Goal: Task Accomplishment & Management: Use online tool/utility

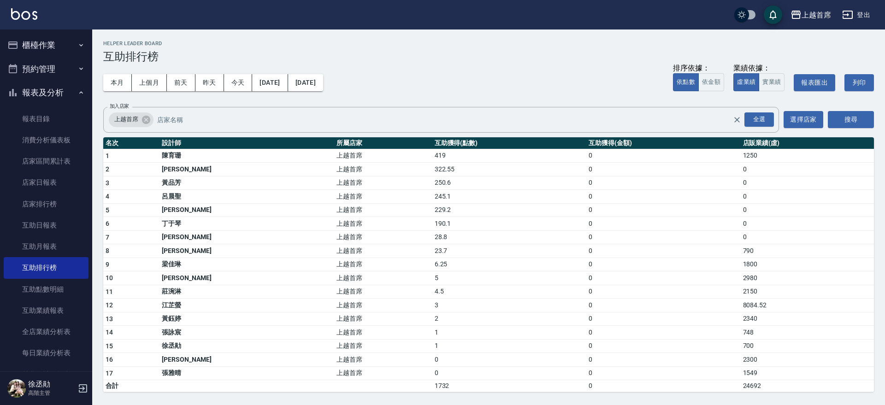
scroll to position [231, 0]
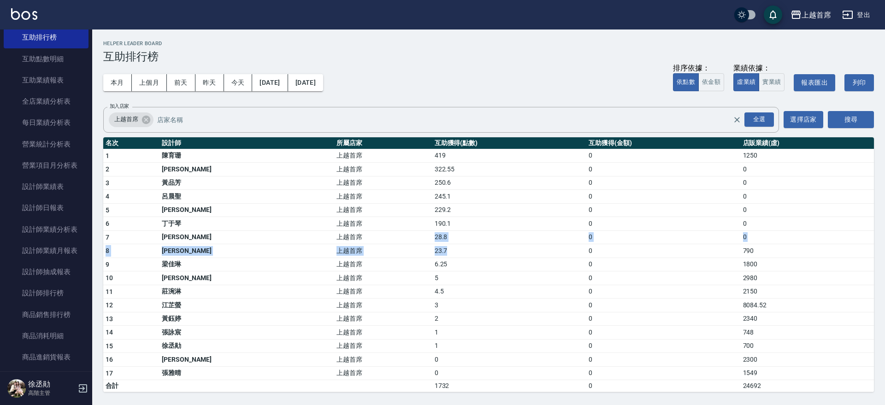
drag, startPoint x: 385, startPoint y: 244, endPoint x: 417, endPoint y: 247, distance: 31.9
click at [417, 247] on tbody "1 [PERSON_NAME]首席 419 0 1250 2 [PERSON_NAME] 上越首席 322.55 0 0 3 [PERSON_NAME]首席 …" at bounding box center [488, 270] width 771 height 243
click at [433, 242] on td "28.8" at bounding box center [510, 238] width 154 height 14
drag, startPoint x: 376, startPoint y: 231, endPoint x: 414, endPoint y: 238, distance: 38.5
click at [414, 238] on tr "7 [PERSON_NAME] 上越首席 28.8 0 0" at bounding box center [488, 238] width 771 height 14
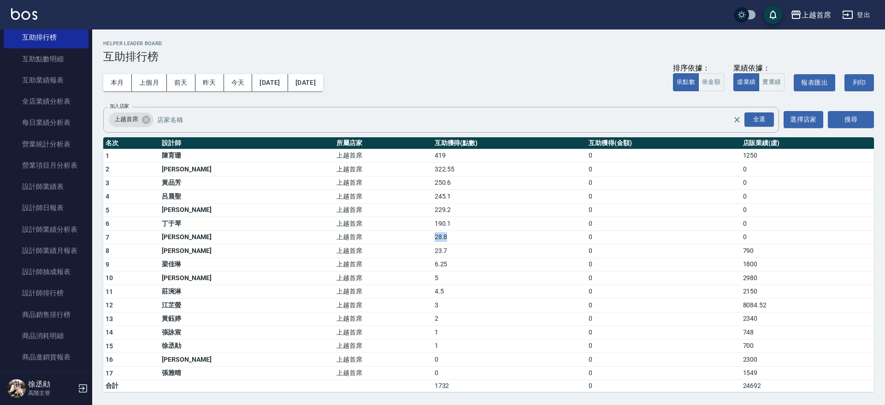
click at [436, 238] on td "28.8" at bounding box center [510, 238] width 154 height 14
click at [587, 285] on td "0" at bounding box center [664, 292] width 154 height 14
drag, startPoint x: 530, startPoint y: 281, endPoint x: 649, endPoint y: 254, distance: 122.0
click at [649, 254] on tbody "1 [PERSON_NAME]首席 419 0 1250 2 [PERSON_NAME] 上越首席 322.55 0 0 3 [PERSON_NAME]首席 …" at bounding box center [488, 270] width 771 height 243
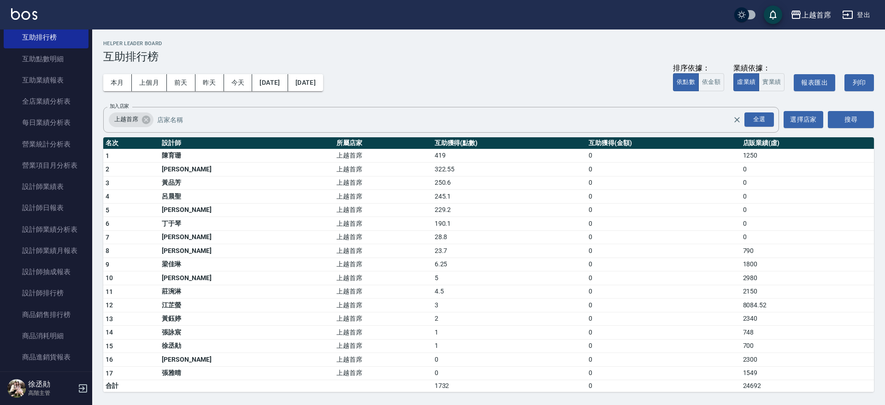
click at [540, 245] on td "23.7" at bounding box center [510, 251] width 154 height 14
click at [118, 81] on button "本月" at bounding box center [117, 82] width 29 height 17
click at [153, 81] on button "上個月" at bounding box center [149, 82] width 35 height 17
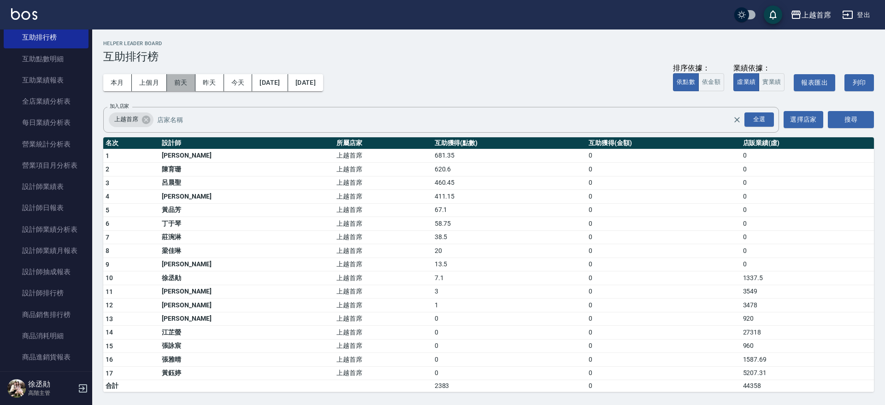
click at [178, 80] on button "前天" at bounding box center [181, 82] width 29 height 17
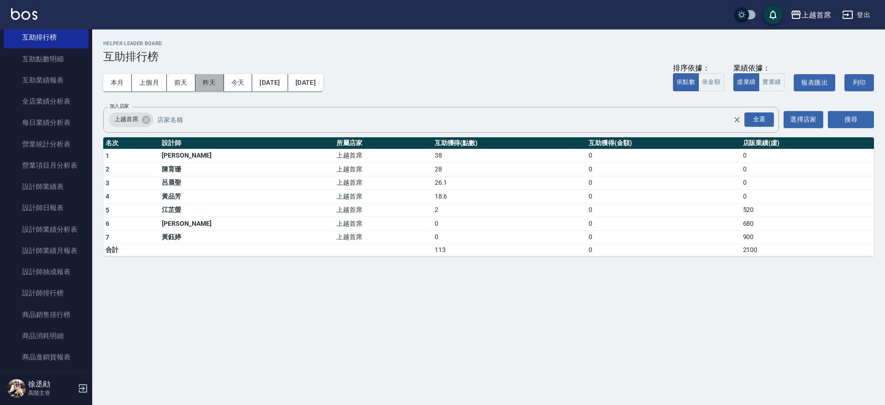
click at [206, 80] on button "昨天" at bounding box center [210, 82] width 29 height 17
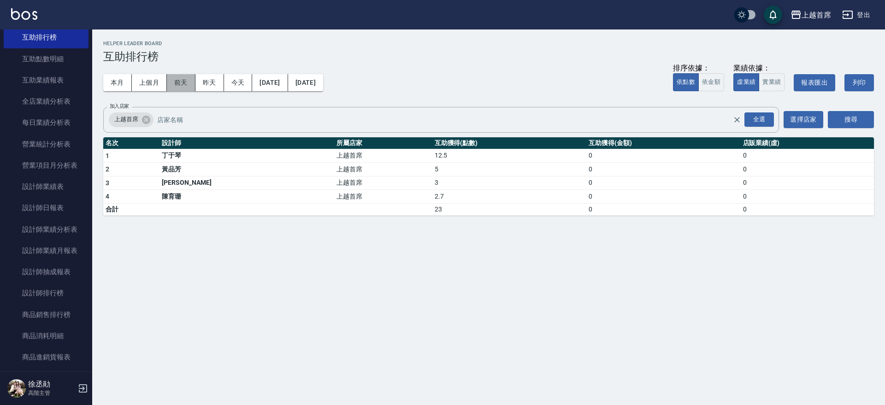
click at [178, 81] on button "前天" at bounding box center [181, 82] width 29 height 17
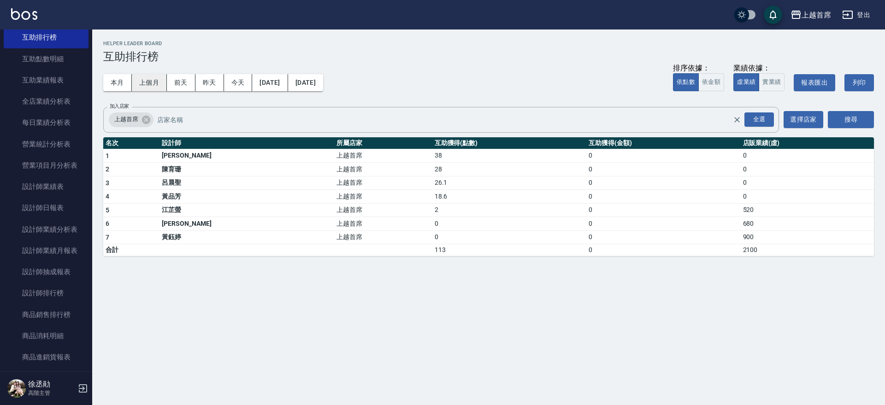
click at [158, 85] on button "上個月" at bounding box center [149, 82] width 35 height 17
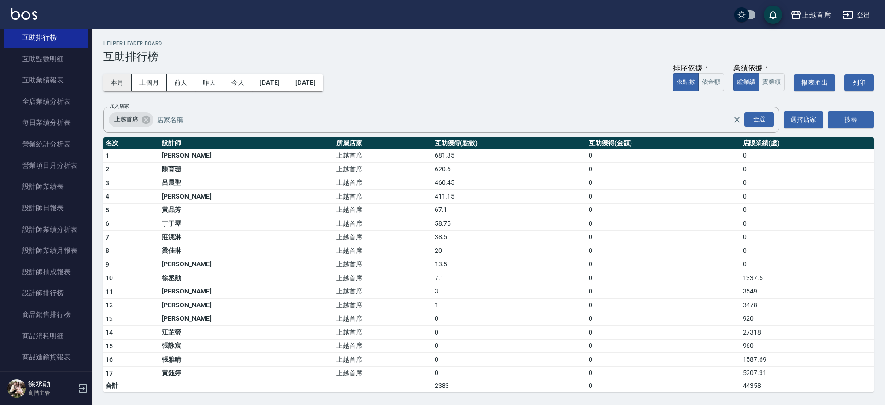
click at [114, 80] on button "本月" at bounding box center [117, 82] width 29 height 17
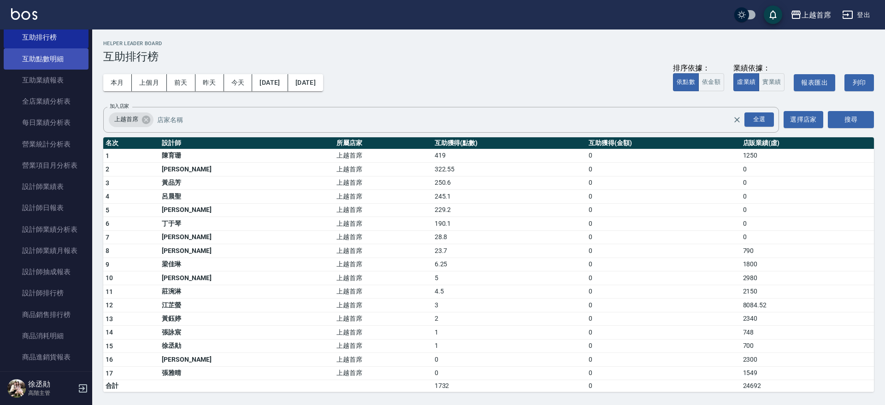
click at [69, 63] on link "互助點數明細" at bounding box center [46, 58] width 85 height 21
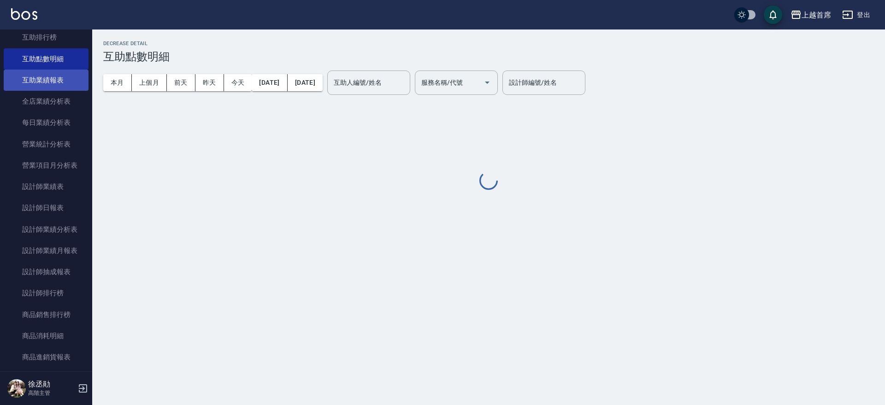
drag, startPoint x: 56, startPoint y: 84, endPoint x: 56, endPoint y: 107, distance: 23.1
click at [56, 84] on link "互助業績報表" at bounding box center [46, 80] width 85 height 21
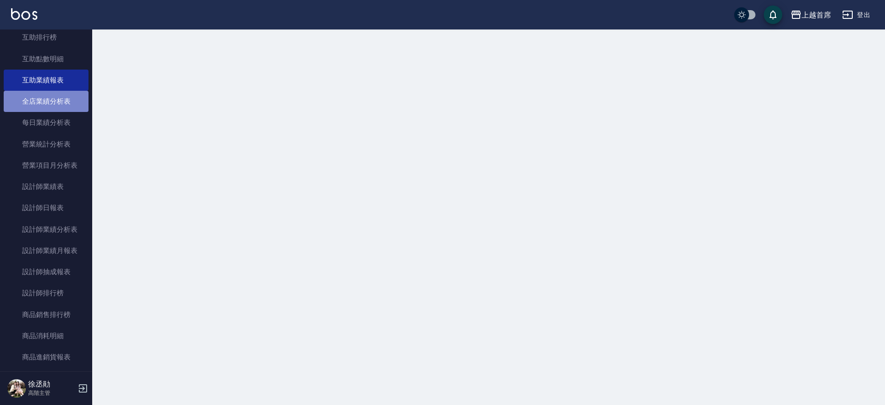
click at [56, 107] on link "全店業績分析表" at bounding box center [46, 101] width 85 height 21
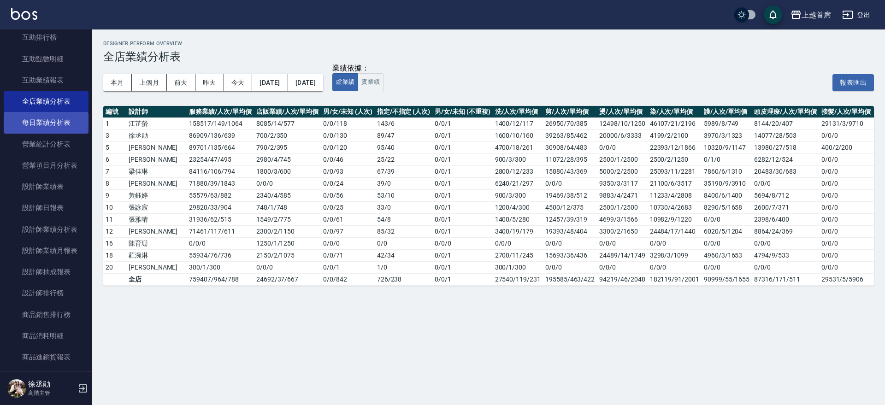
click at [65, 120] on link "每日業績分析表" at bounding box center [46, 122] width 85 height 21
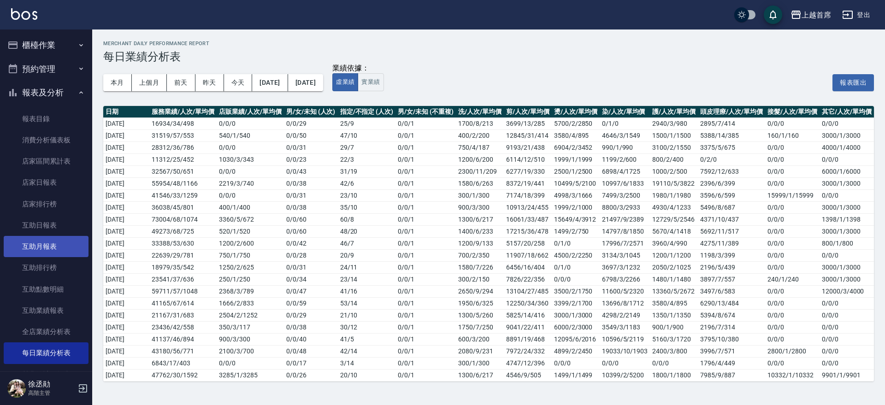
click at [37, 251] on link "互助月報表" at bounding box center [46, 246] width 85 height 21
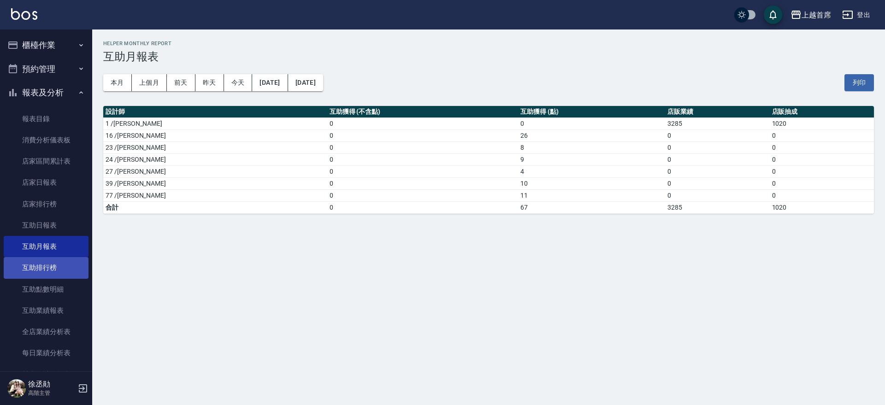
click at [48, 271] on link "互助排行榜" at bounding box center [46, 267] width 85 height 21
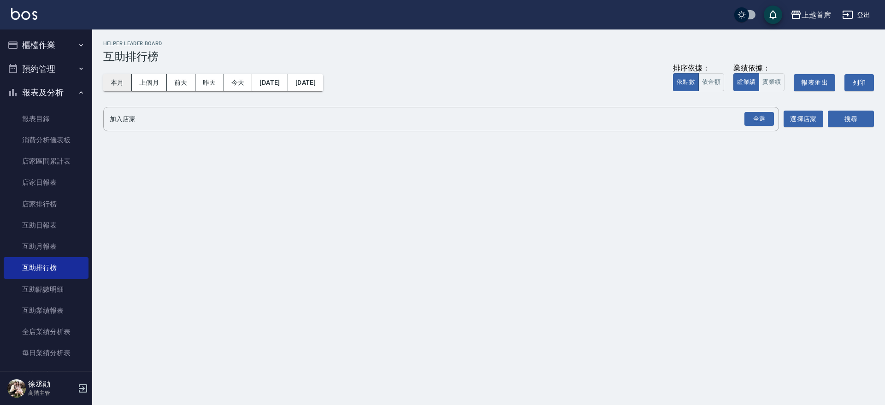
click at [121, 83] on button "本月" at bounding box center [117, 82] width 29 height 17
click at [52, 264] on link "互助排行榜" at bounding box center [46, 267] width 85 height 21
click at [59, 247] on link "互助月報表" at bounding box center [46, 246] width 85 height 21
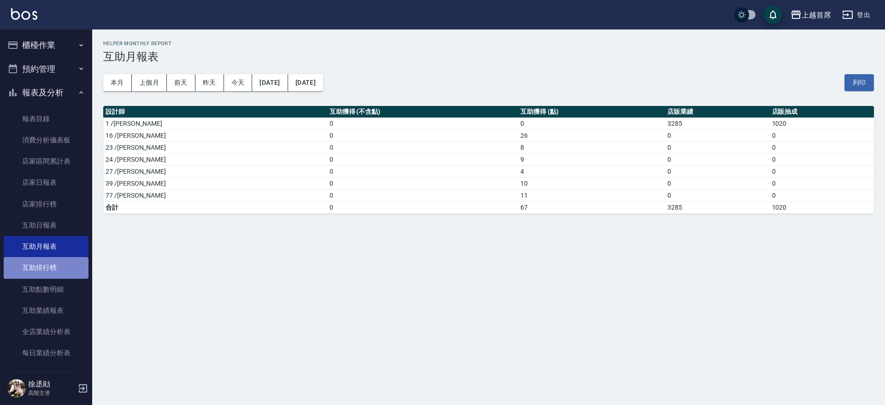
click at [63, 265] on link "互助排行榜" at bounding box center [46, 267] width 85 height 21
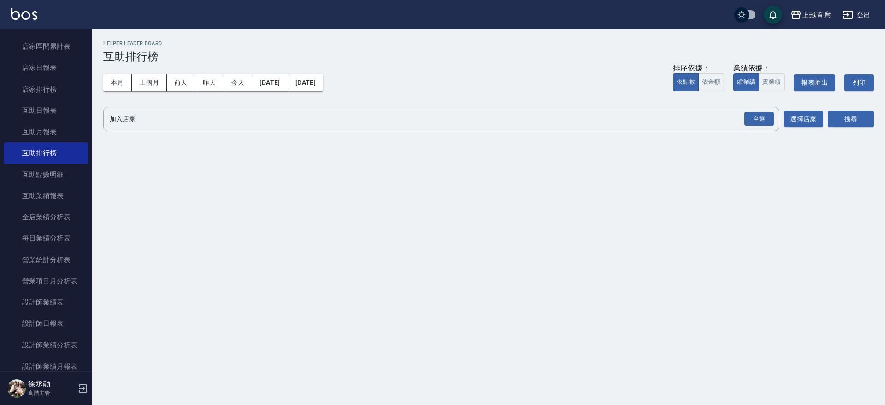
scroll to position [115, 0]
drag, startPoint x: 93, startPoint y: 119, endPoint x: 103, endPoint y: 98, distance: 23.5
click at [103, 98] on div "上越首席 登出 櫃檯作業 打帳單 帳單列表 掛單列表 座位開單 營業儀表板 現金收支登錄 高階收支登錄 材料自購登錄 每日結帳 排班表 現場電腦打卡 掃碼打卡…" at bounding box center [442, 202] width 885 height 405
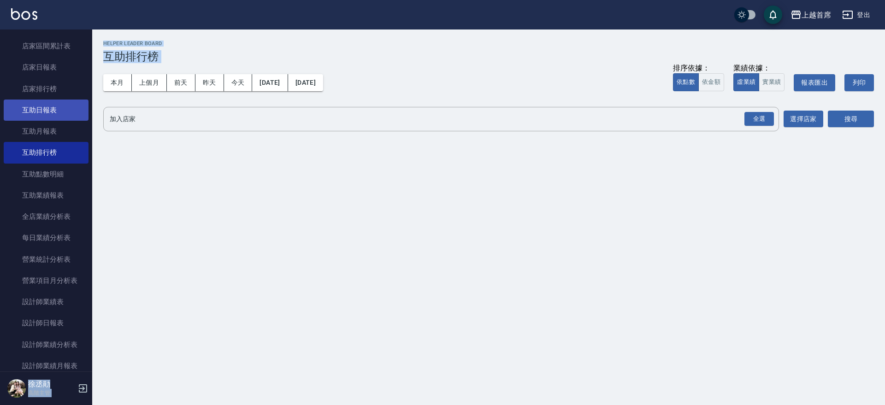
drag, startPoint x: 96, startPoint y: 98, endPoint x: 83, endPoint y: 102, distance: 13.0
click at [95, 98] on div "上越首席 [DATE] - [DATE] 互助排行榜 列印時間： [DATE][PHONE_NUMBER]:18 Helper Leader Board 互助…" at bounding box center [488, 89] width 793 height 118
drag, startPoint x: 93, startPoint y: 103, endPoint x: 89, endPoint y: 125, distance: 22.2
click at [88, 125] on div "上越首席 登出 櫃檯作業 打帳單 帳單列表 掛單列表 座位開單 營業儀表板 現金收支登錄 高階收支登錄 材料自購登錄 每日結帳 排班表 現場電腦打卡 掃碼打卡…" at bounding box center [442, 202] width 885 height 405
click at [98, 122] on div "上越首席 [DATE] - [DATE] 互助排行榜 列印時間： [DATE][PHONE_NUMBER]:18 Helper Leader Board 互助…" at bounding box center [488, 89] width 793 height 118
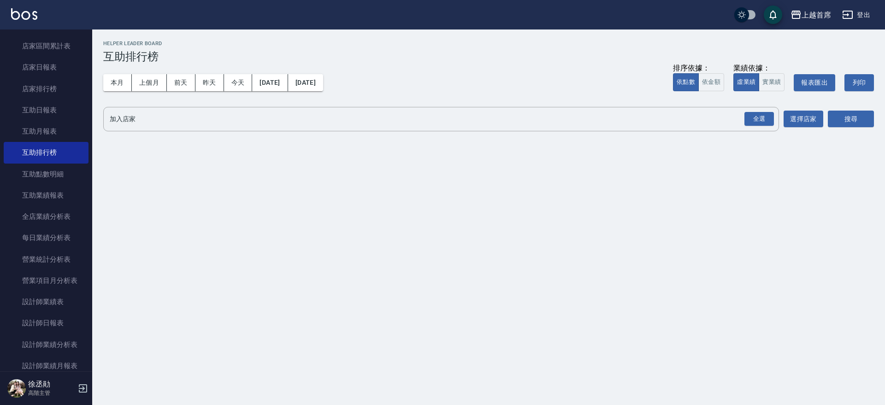
click at [97, 127] on div "上越首席 [DATE] - [DATE] 互助排行榜 列印時間： [DATE][PHONE_NUMBER]:18 Helper Leader Board 互助…" at bounding box center [488, 89] width 793 height 118
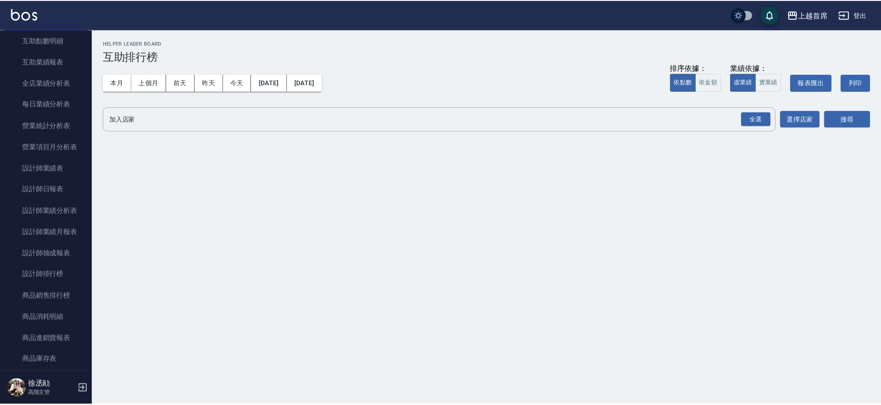
scroll to position [264, 0]
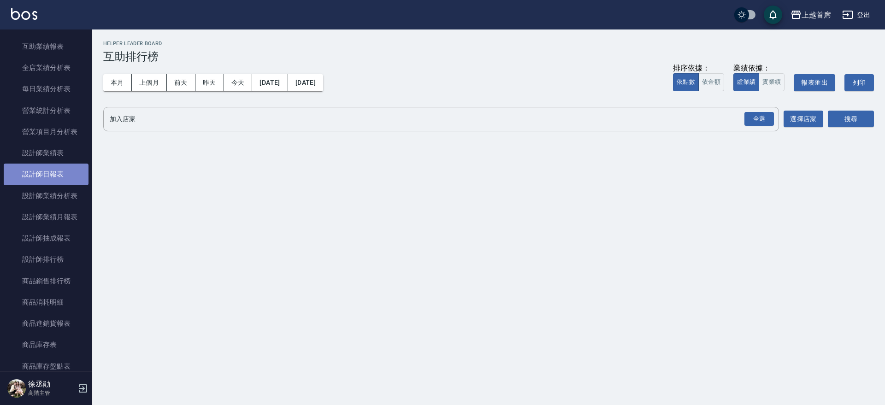
click at [61, 169] on link "設計師日報表" at bounding box center [46, 174] width 85 height 21
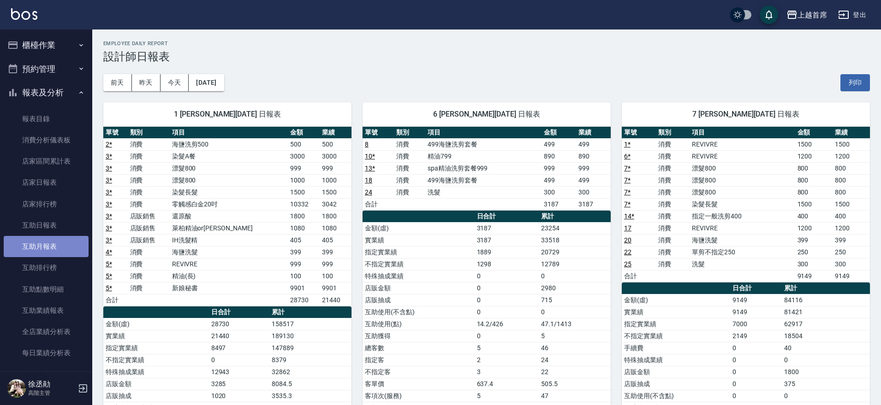
click at [48, 237] on link "互助月報表" at bounding box center [46, 246] width 85 height 21
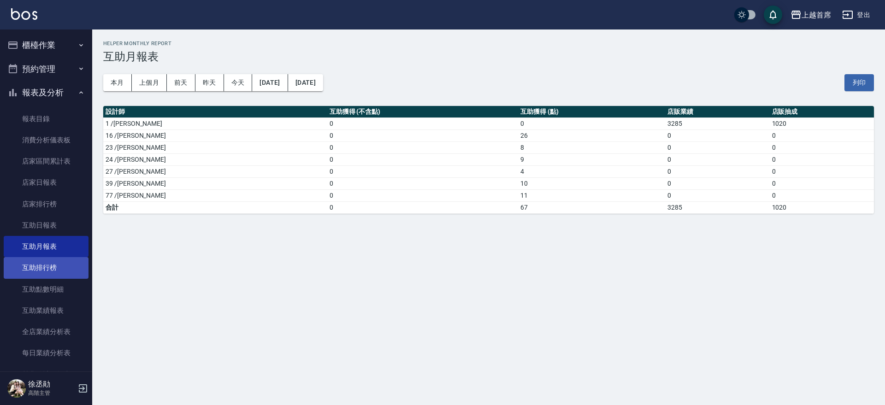
click at [44, 267] on link "互助排行榜" at bounding box center [46, 267] width 85 height 21
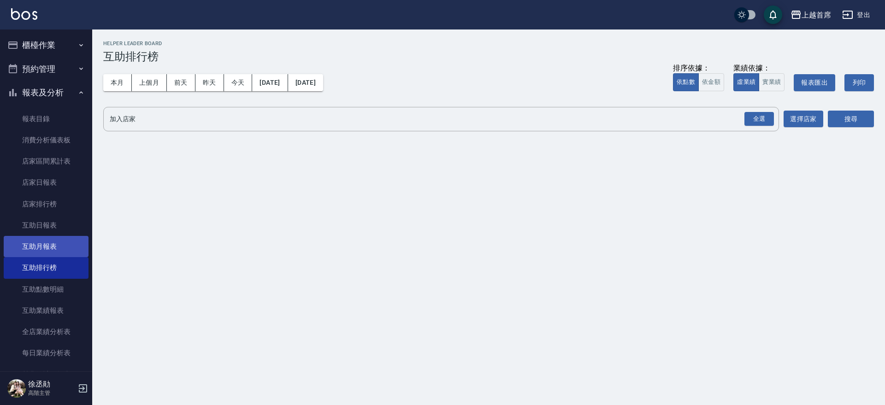
click at [56, 252] on link "互助月報表" at bounding box center [46, 246] width 85 height 21
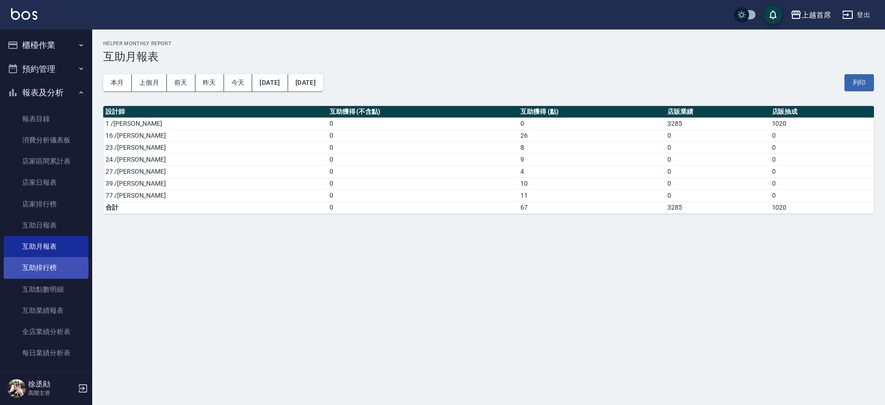
click at [52, 270] on link "互助排行榜" at bounding box center [46, 267] width 85 height 21
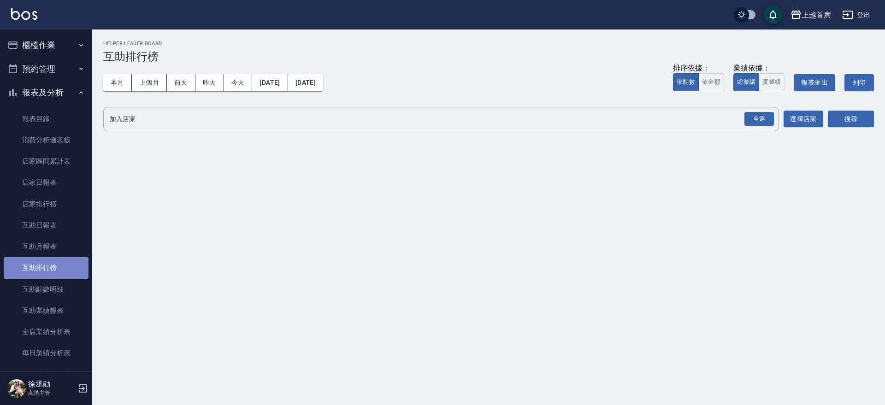
click at [53, 269] on link "互助排行榜" at bounding box center [46, 267] width 85 height 21
click at [114, 80] on button "本月" at bounding box center [117, 82] width 29 height 17
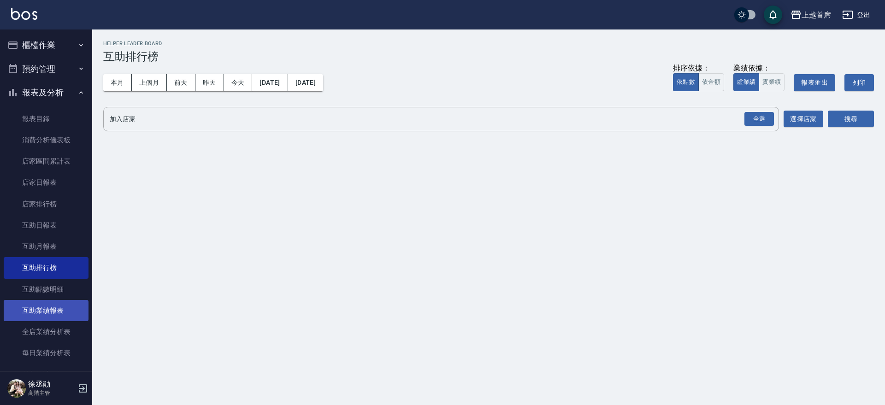
click at [41, 309] on link "互助業績報表" at bounding box center [46, 310] width 85 height 21
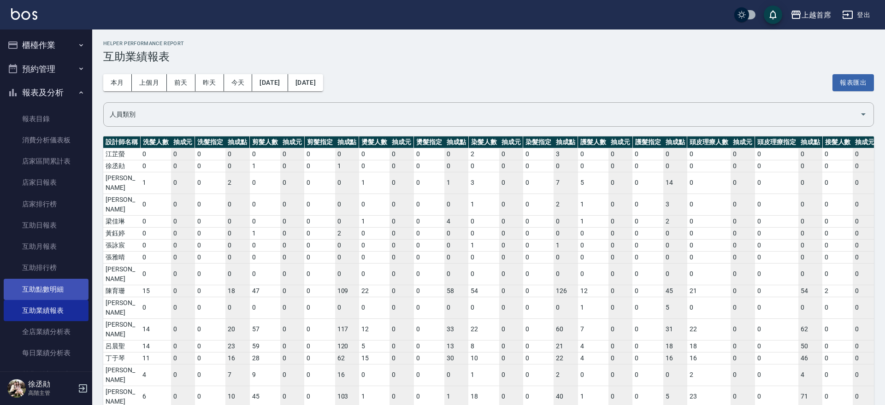
click at [36, 290] on link "互助點數明細" at bounding box center [46, 289] width 85 height 21
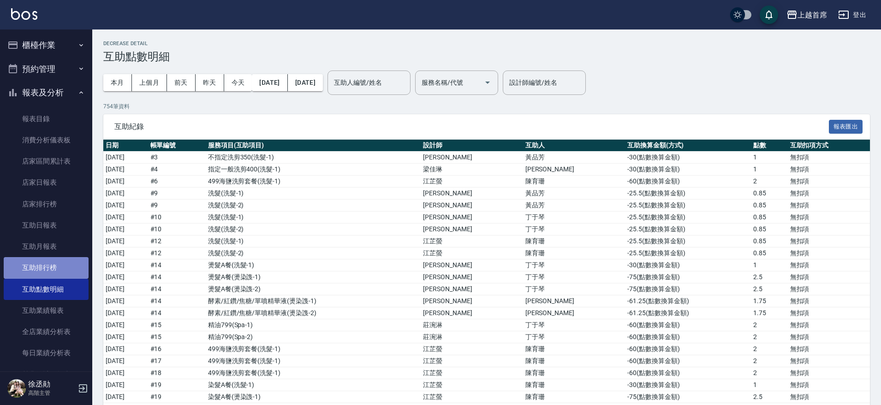
click at [47, 261] on link "互助排行榜" at bounding box center [46, 267] width 85 height 21
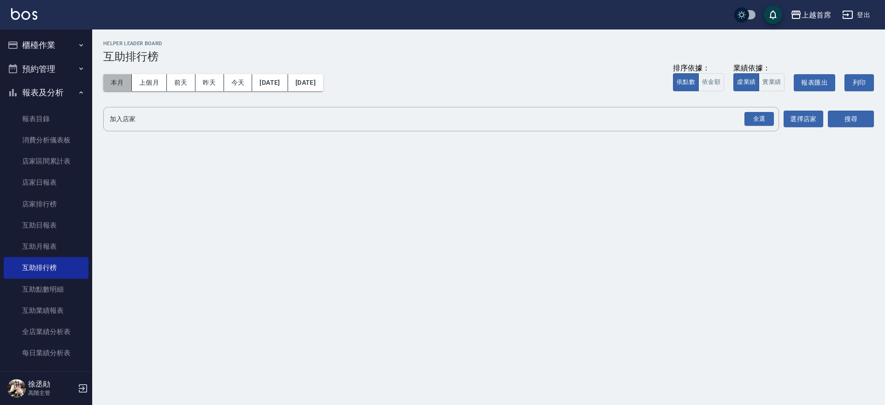
click at [113, 82] on button "本月" at bounding box center [117, 82] width 29 height 17
click at [39, 47] on button "櫃檯作業" at bounding box center [46, 45] width 85 height 24
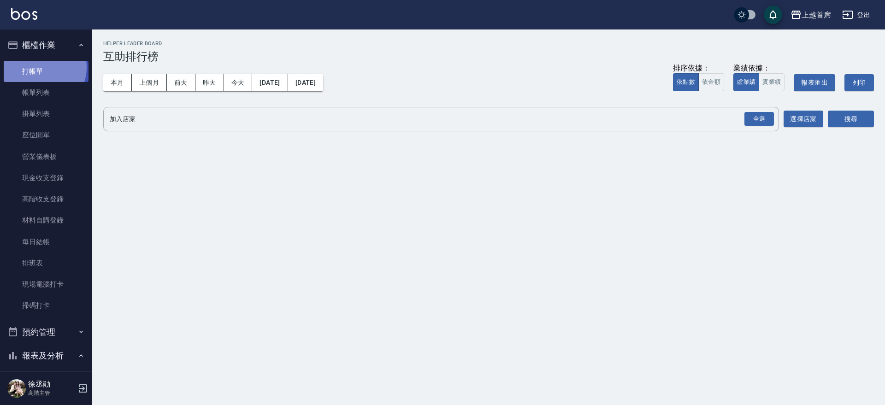
click at [42, 67] on link "打帳單" at bounding box center [46, 71] width 85 height 21
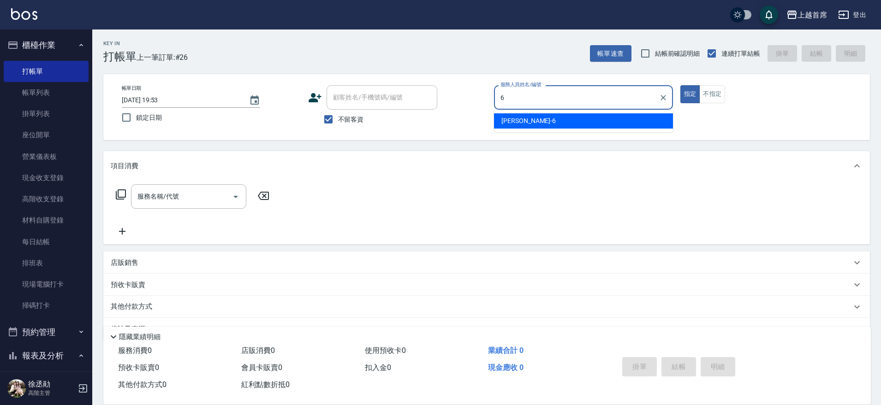
type input "Aki-6"
type button "true"
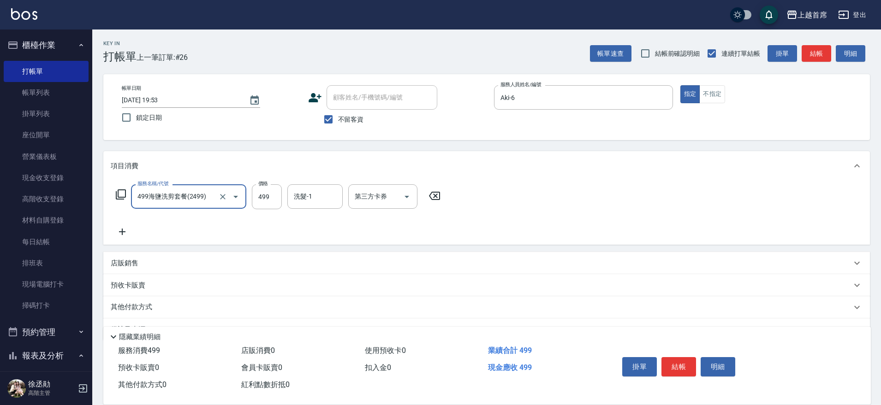
type input "499海鹽洗剪套餐(2499)"
type input "590"
type input "[PERSON_NAME]-77"
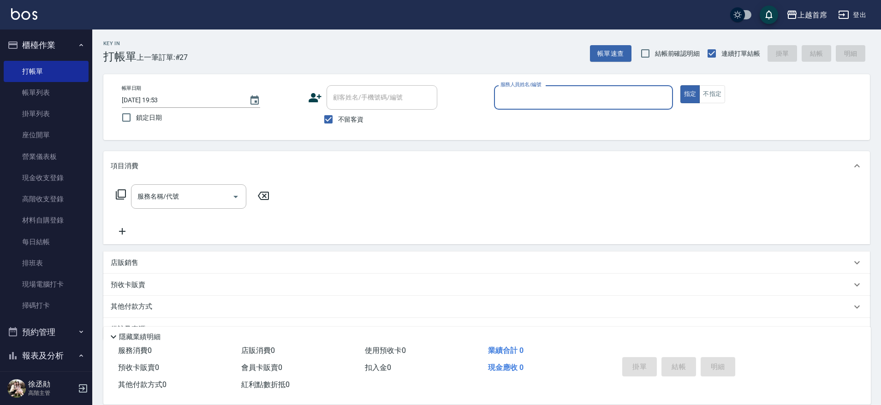
click at [680, 85] on button "指定" at bounding box center [690, 94] width 20 height 18
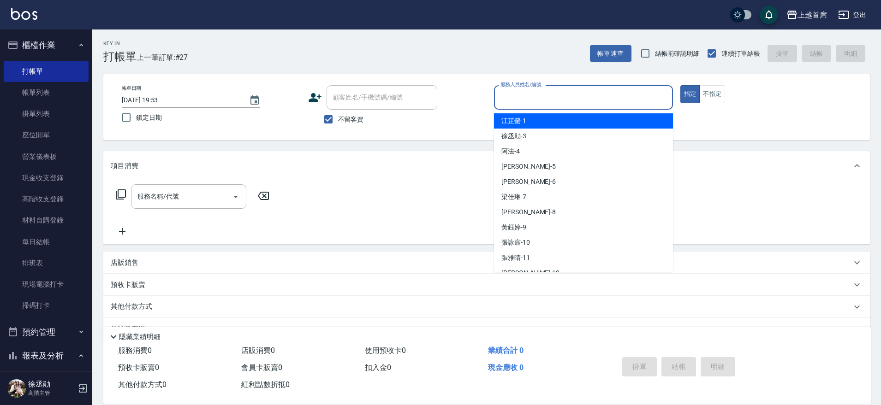
click at [605, 101] on input "服務人員姓名/編號" at bounding box center [583, 97] width 171 height 16
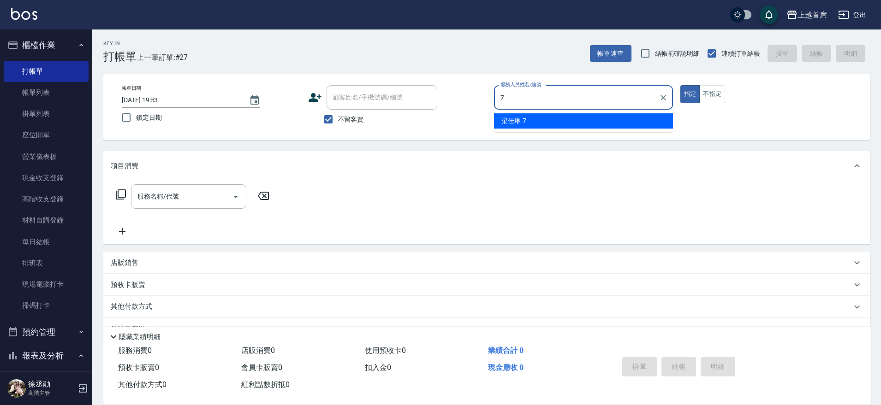
type input "[PERSON_NAME]-7"
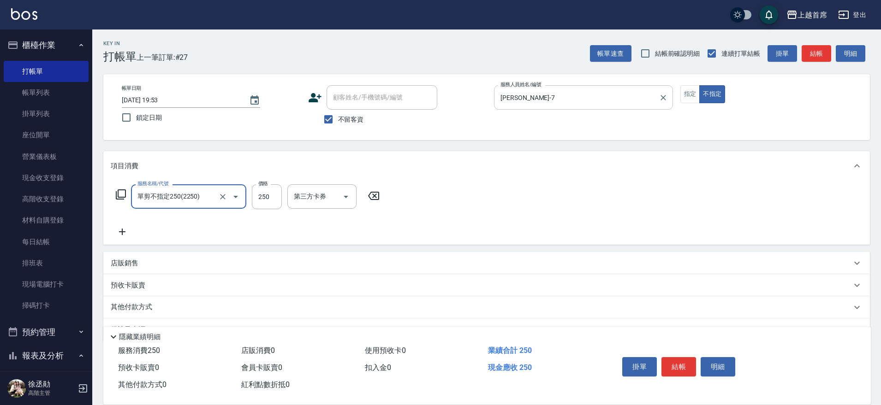
type input "單剪不指定250(2250)"
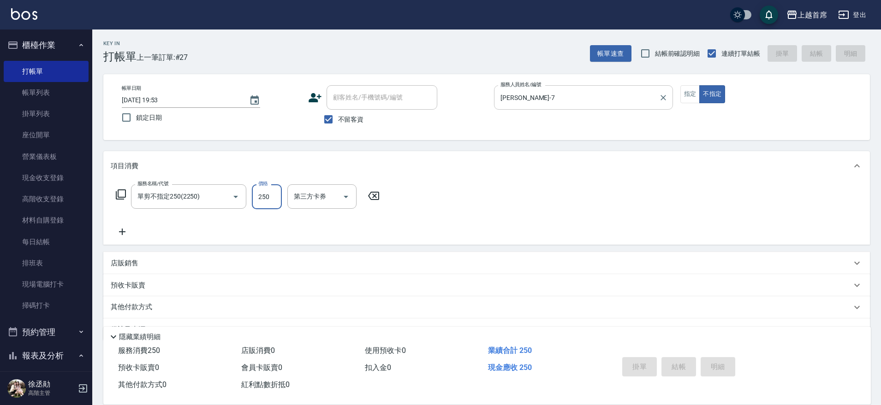
type input "[DATE] 19:54"
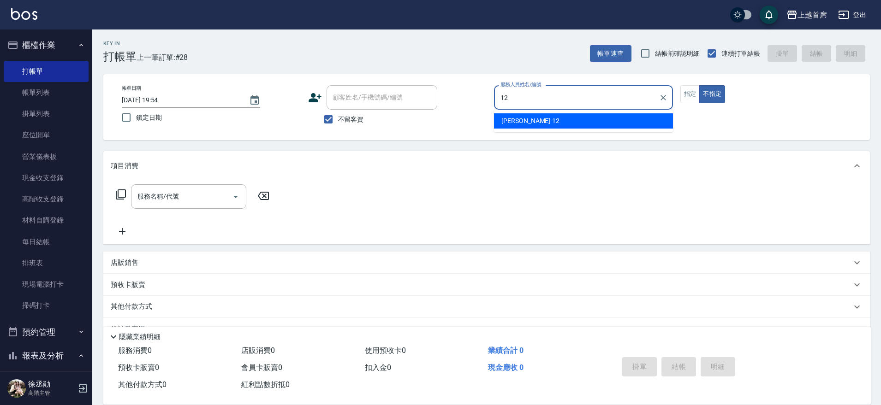
type input "12"
type button "false"
type input "[PERSON_NAME]-12"
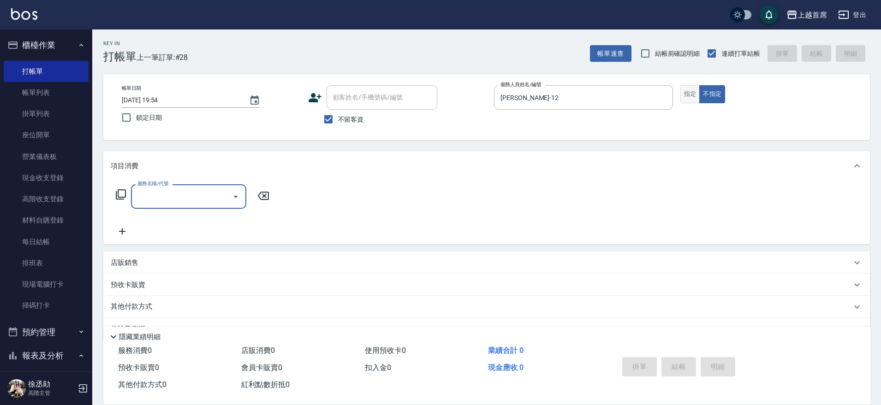
click at [694, 94] on button "指定" at bounding box center [690, 94] width 20 height 18
click at [126, 264] on p "店販銷售" at bounding box center [125, 263] width 28 height 10
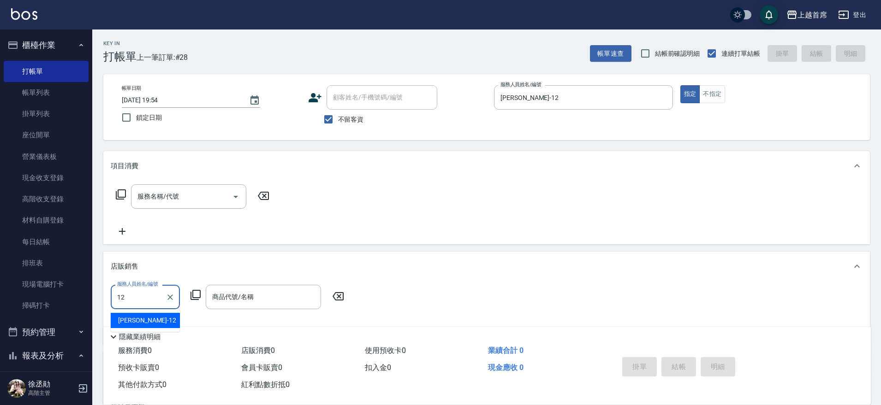
type input "[PERSON_NAME]-12"
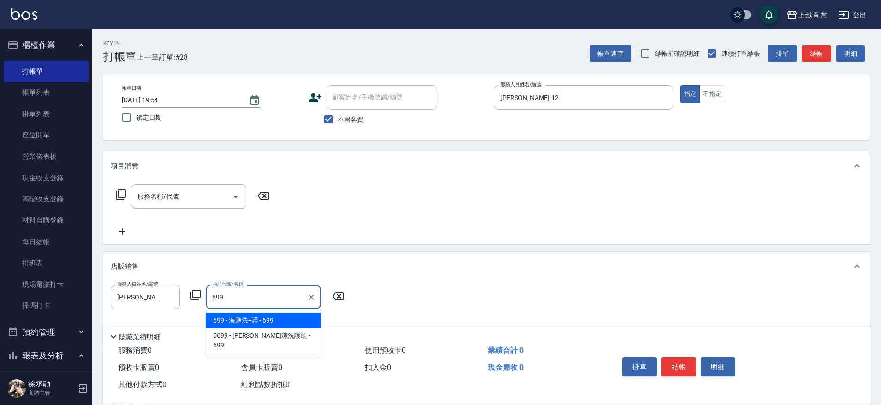
type input "海鹽洗+護"
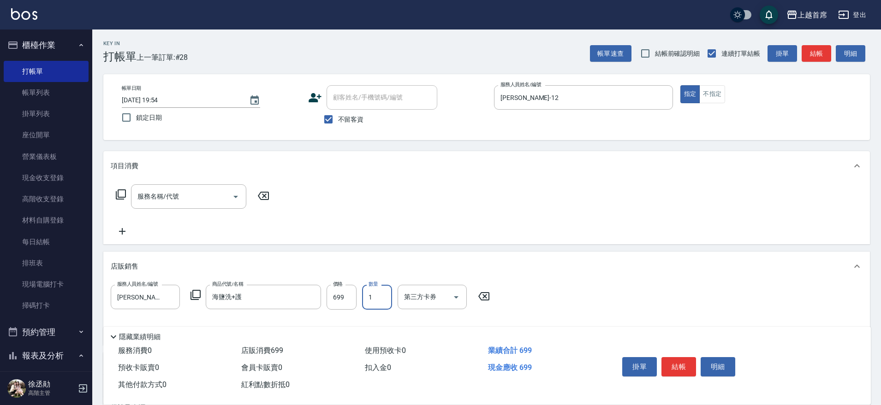
click at [376, 294] on input "1" at bounding box center [377, 297] width 30 height 25
type input "3"
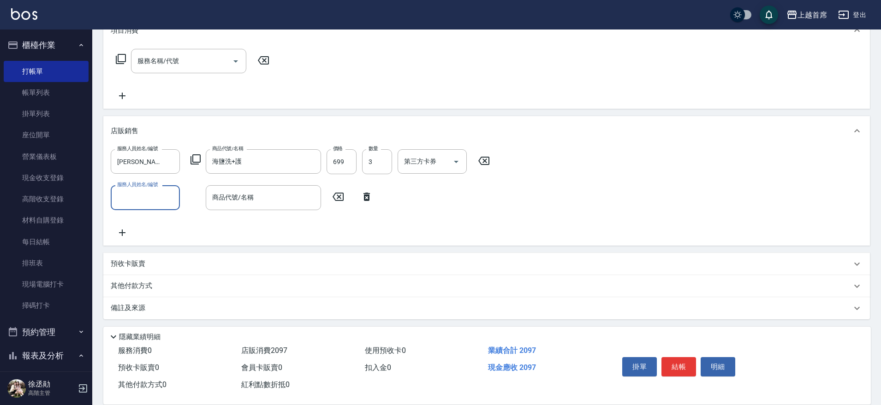
scroll to position [138, 0]
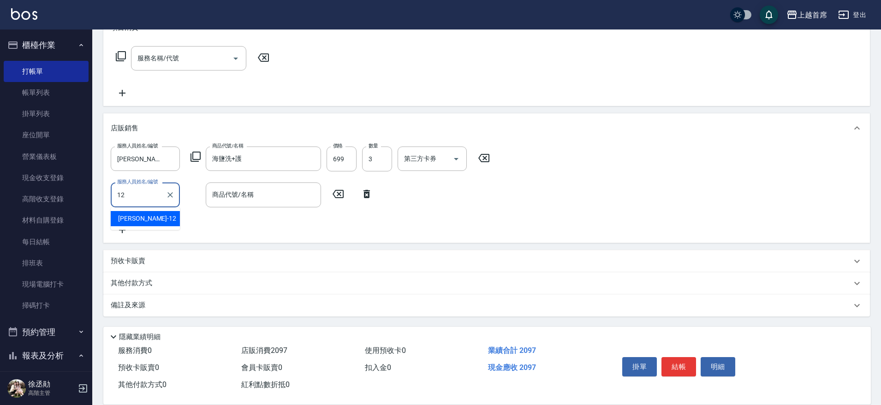
type input "[PERSON_NAME]-12"
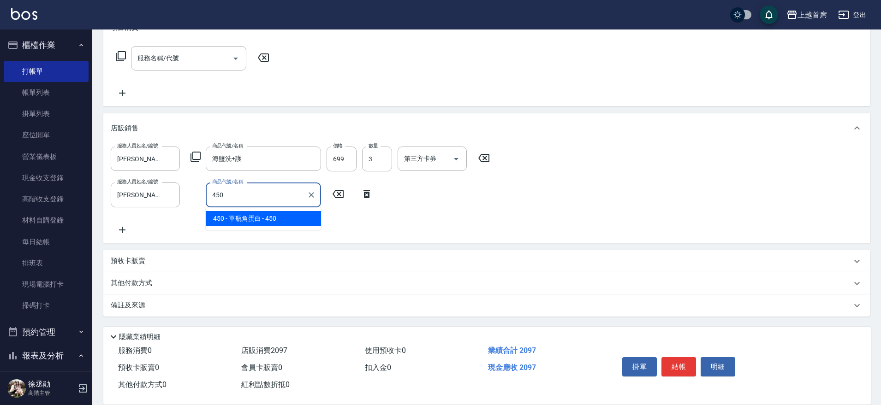
type input "單瓶角蛋白"
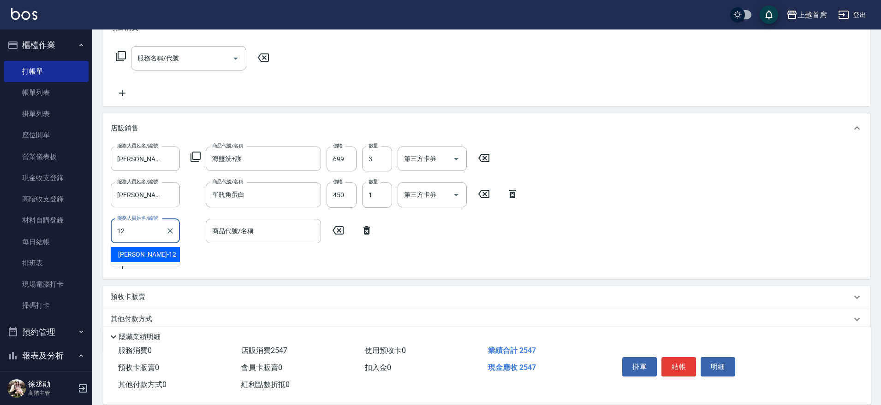
type input "[PERSON_NAME]-12"
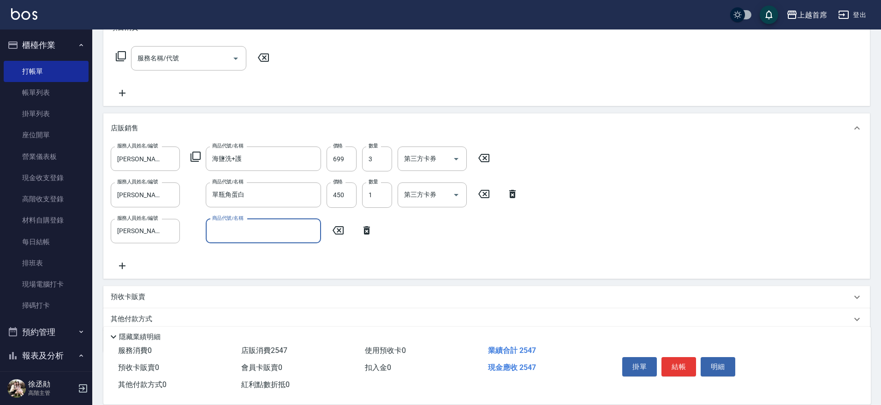
type input "5"
type input "蜂膠滋養液"
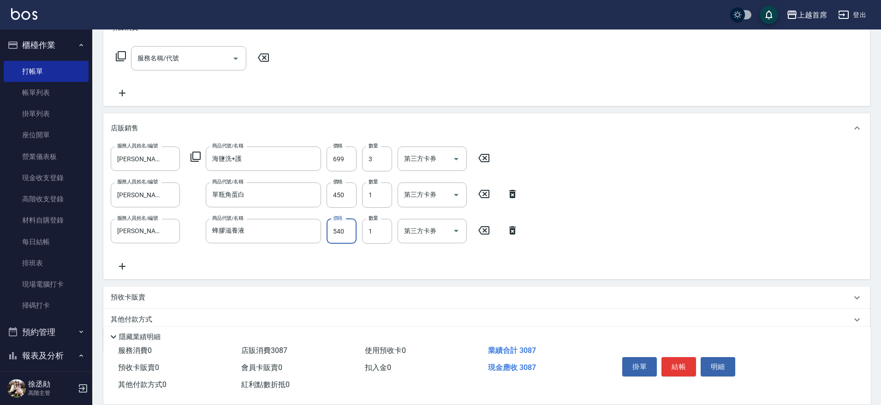
type input "540"
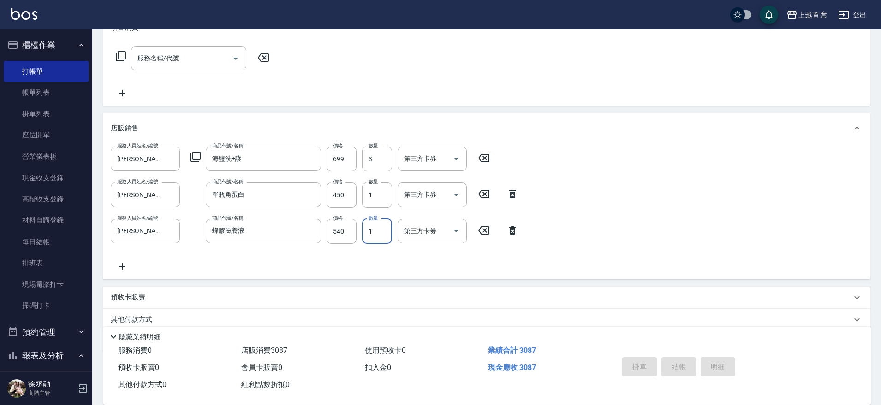
type input "[DATE] 19:55"
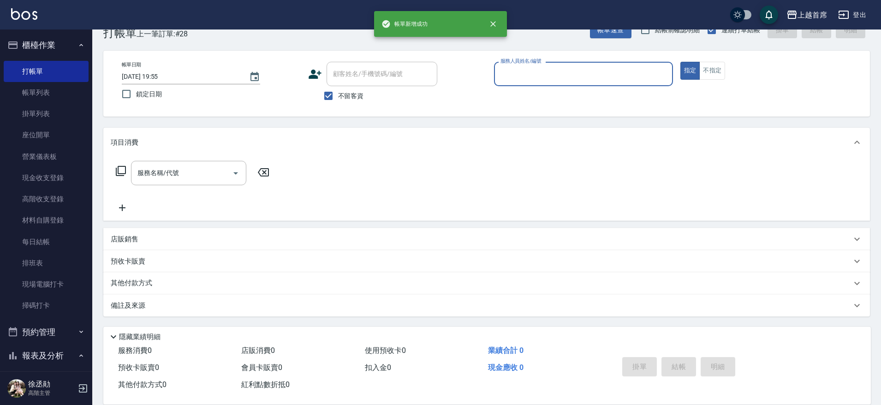
scroll to position [24, 0]
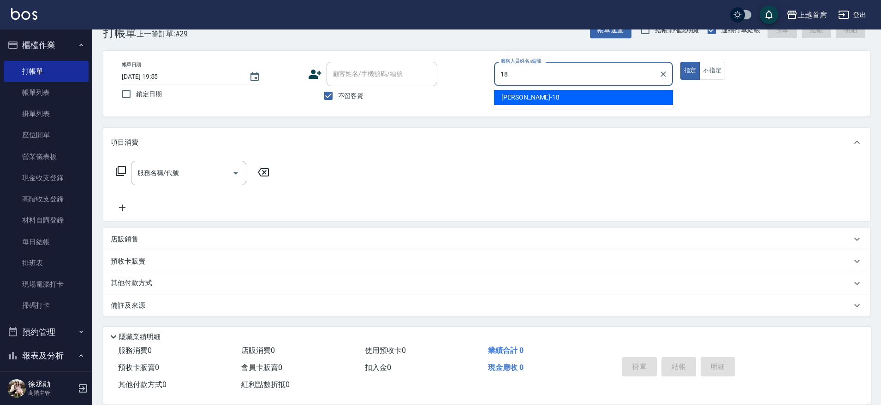
type input "Linda-18"
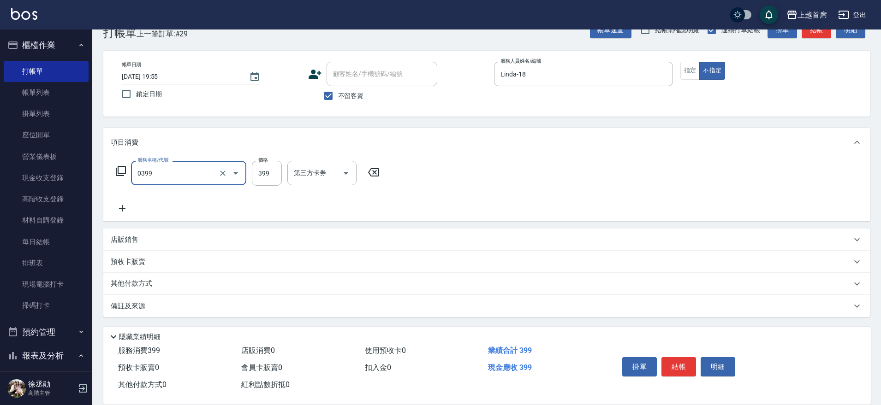
type input "海鹽洗髮(0399)"
type input "[PERSON_NAME]-23"
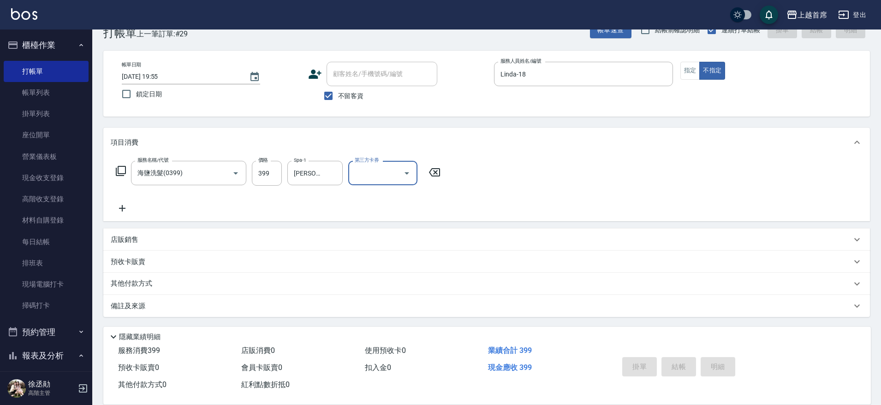
type input "[DATE] 19:56"
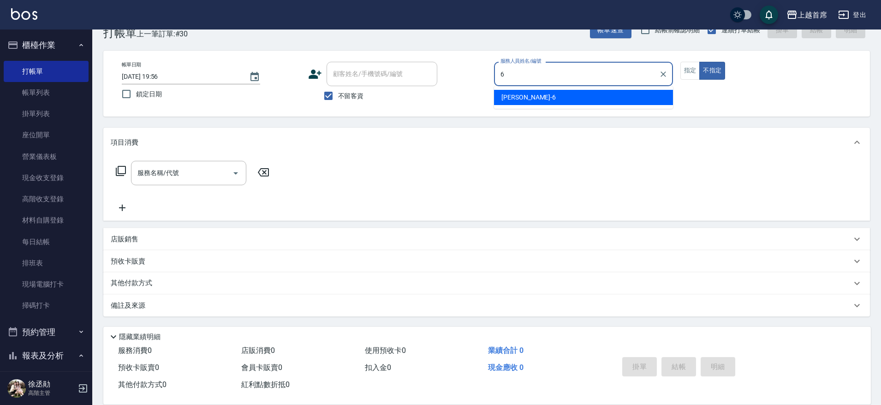
type input "Aki-6"
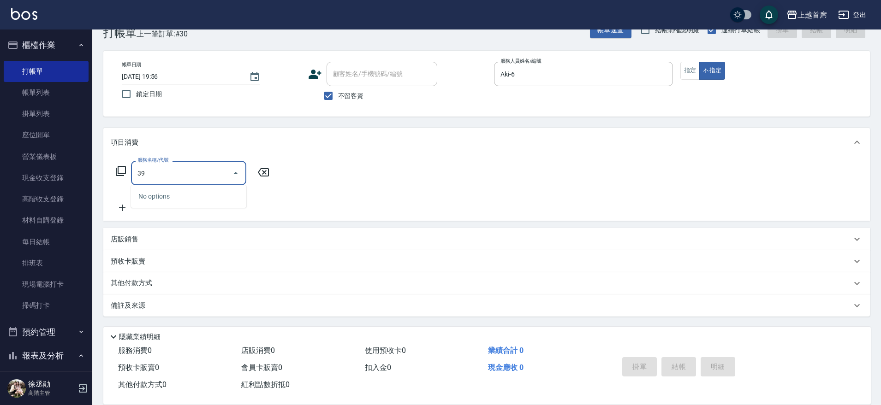
type input "3"
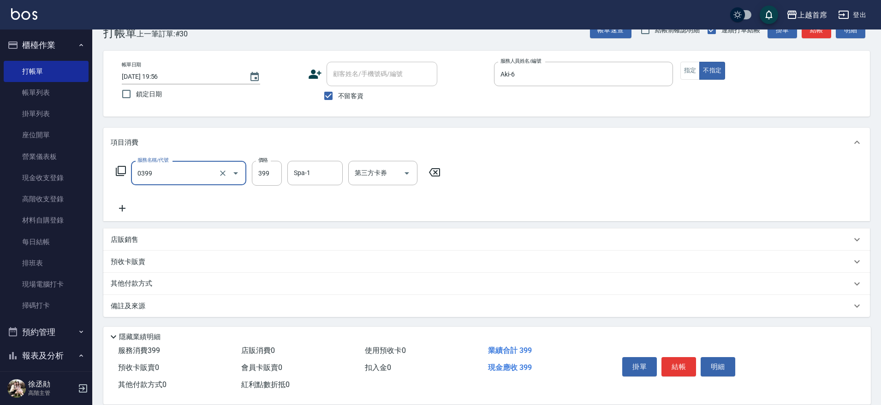
type input "海鹽洗髮(0399)"
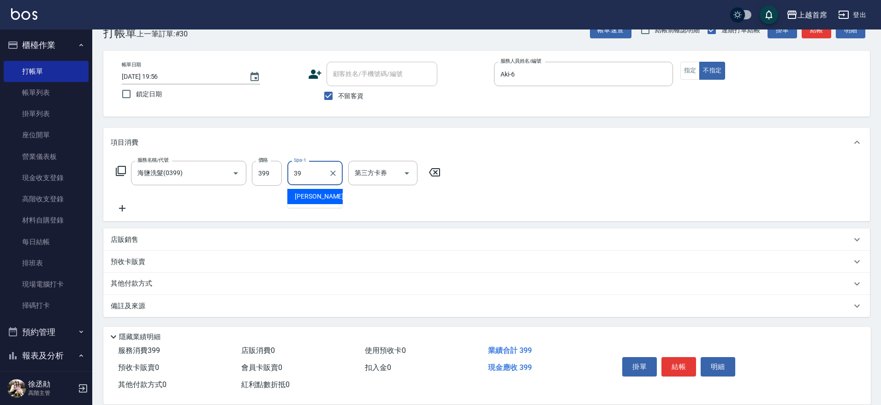
type input "[PERSON_NAME]-39"
